Goal: Information Seeking & Learning: Learn about a topic

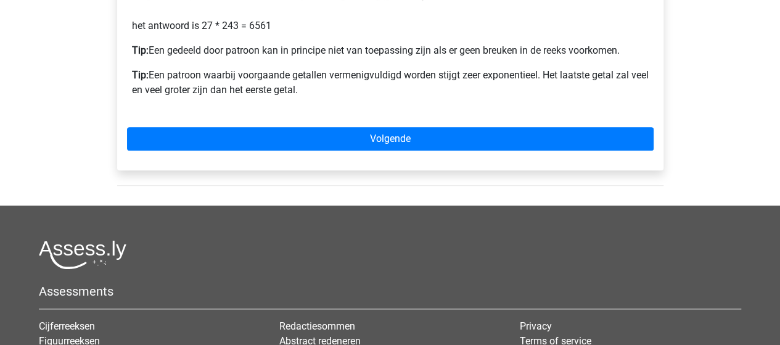
scroll to position [463, 0]
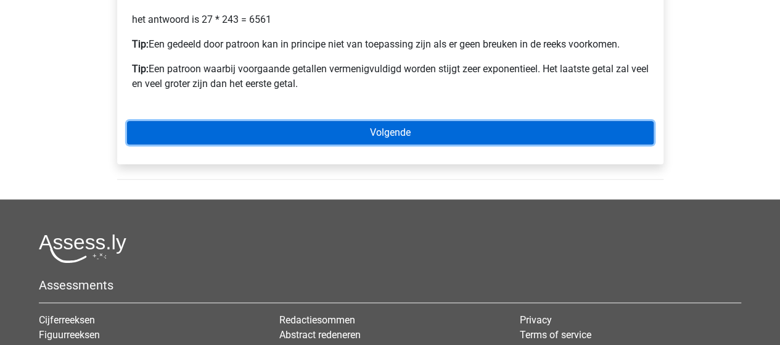
click at [364, 125] on link "Volgende" at bounding box center [390, 132] width 527 height 23
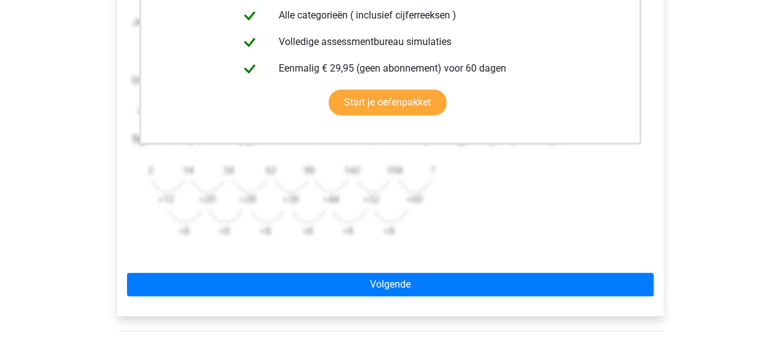
scroll to position [354, 0]
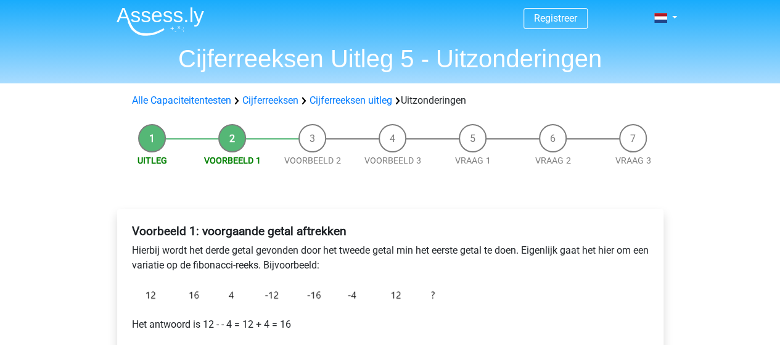
scroll to position [1, 0]
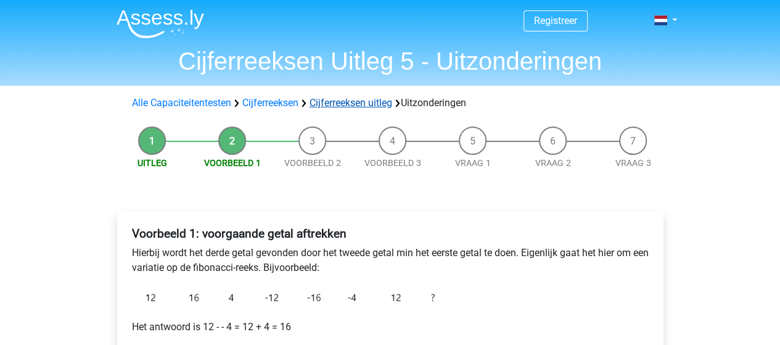
click at [347, 107] on link "Cijferreeksen uitleg" at bounding box center [351, 103] width 83 height 12
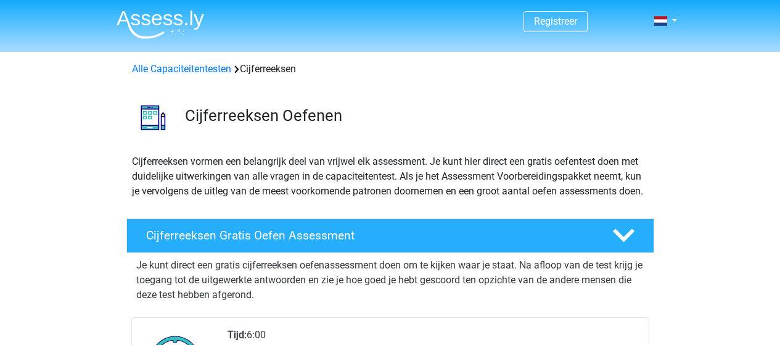
scroll to position [791, 0]
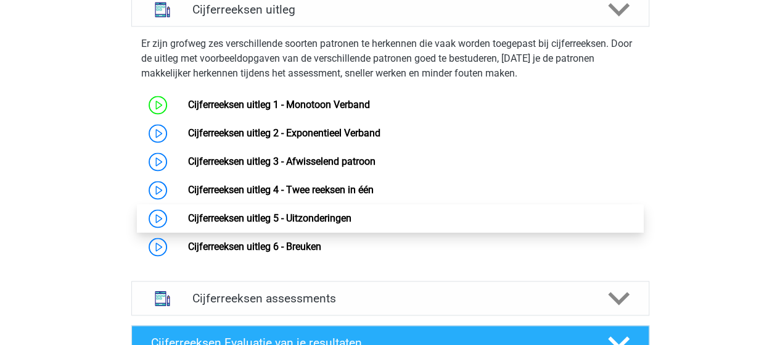
click at [330, 224] on link "Cijferreeksen uitleg 5 - Uitzonderingen" at bounding box center [269, 218] width 163 height 12
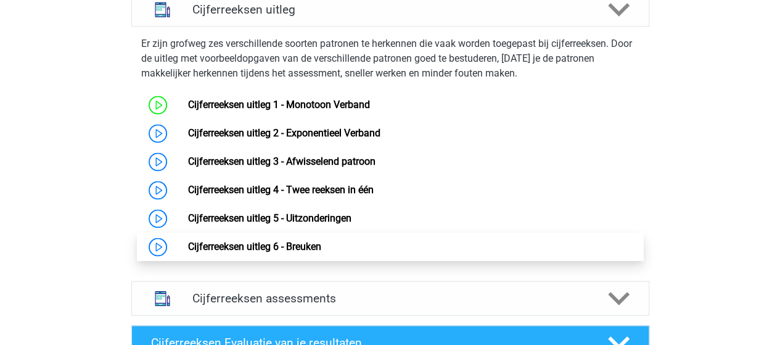
click at [237, 252] on link "Cijferreeksen uitleg 6 - Breuken" at bounding box center [254, 247] width 133 height 12
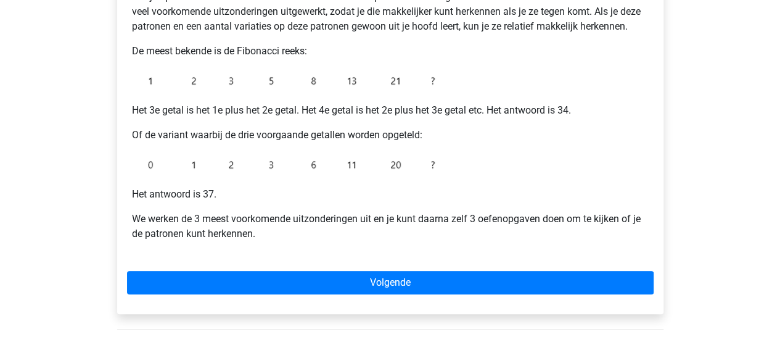
scroll to position [258, 0]
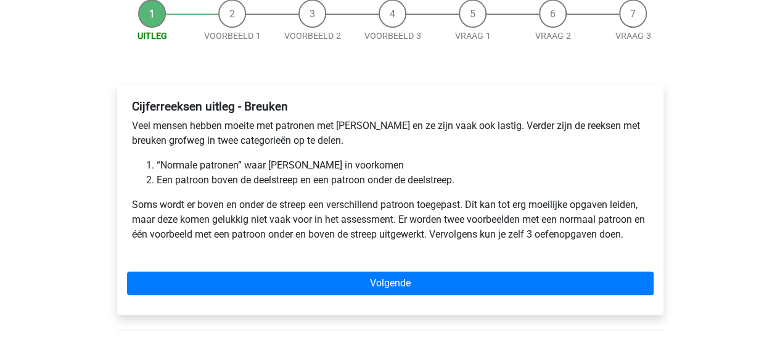
scroll to position [128, 0]
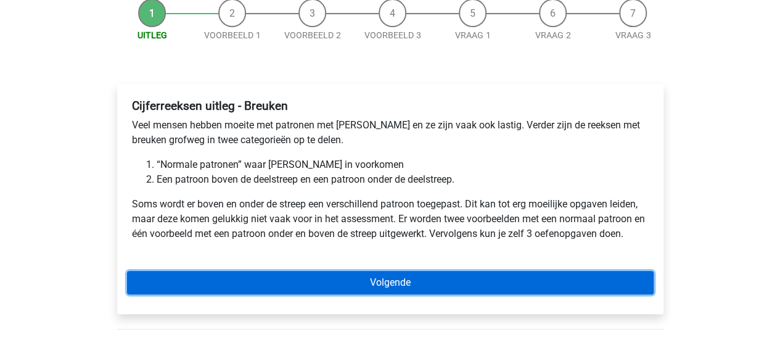
click at [250, 285] on link "Volgende" at bounding box center [390, 282] width 527 height 23
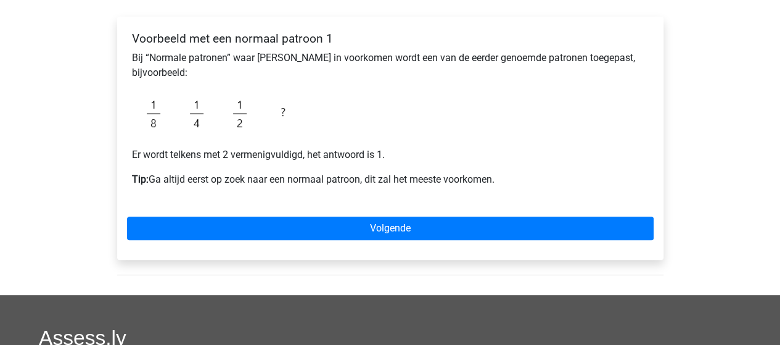
scroll to position [197, 0]
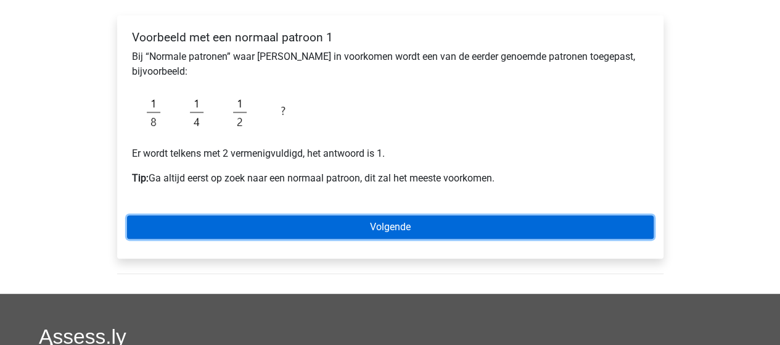
click at [202, 231] on link "Volgende" at bounding box center [390, 226] width 527 height 23
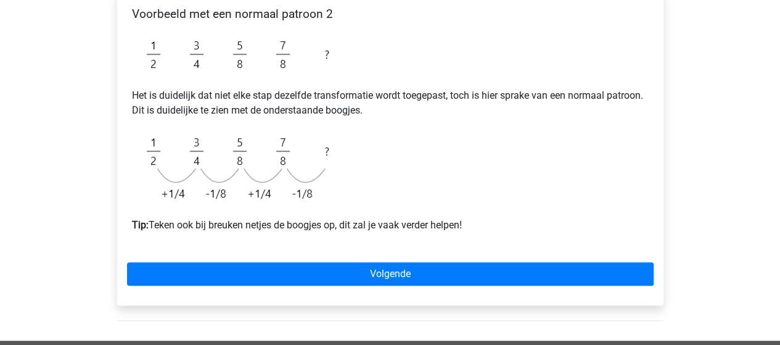
scroll to position [224, 0]
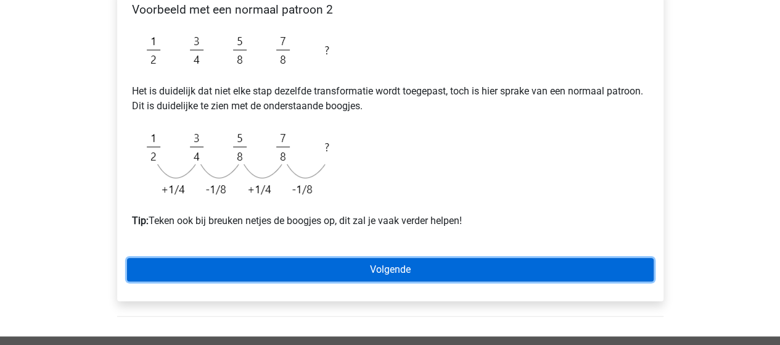
click at [205, 276] on link "Volgende" at bounding box center [390, 269] width 527 height 23
